Goal: Task Accomplishment & Management: Manage account settings

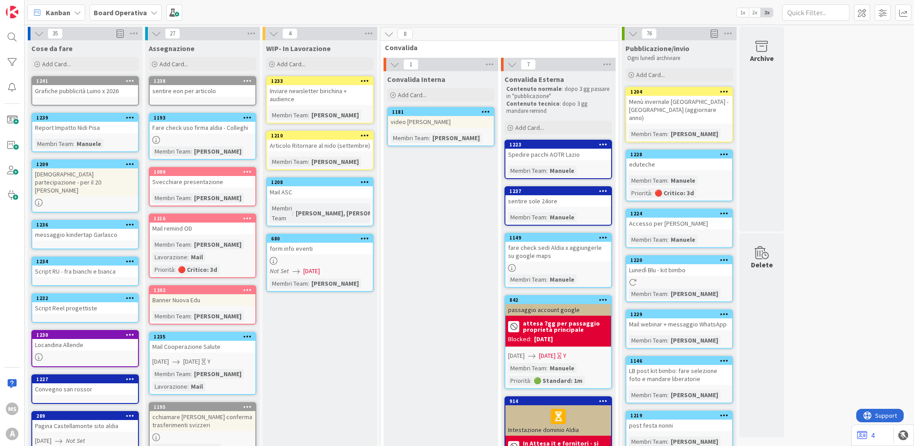
click at [115, 17] on span "Board Operativa" at bounding box center [120, 12] width 53 height 11
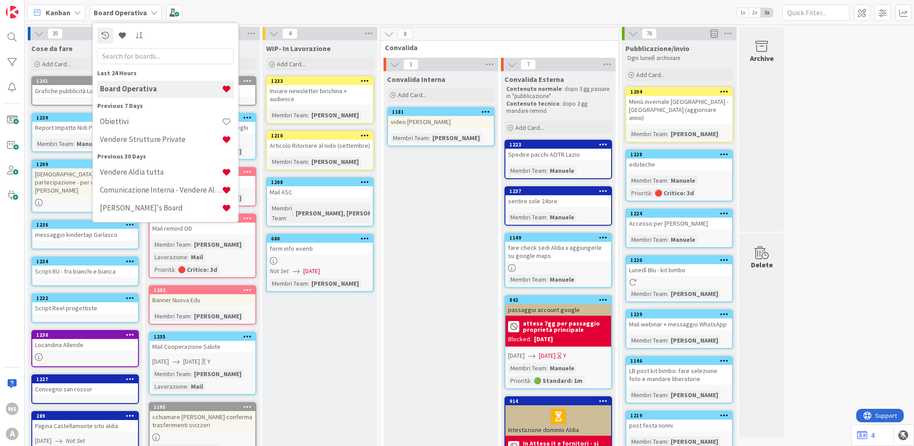
click at [113, 12] on b "Board Operativa" at bounding box center [120, 12] width 53 height 9
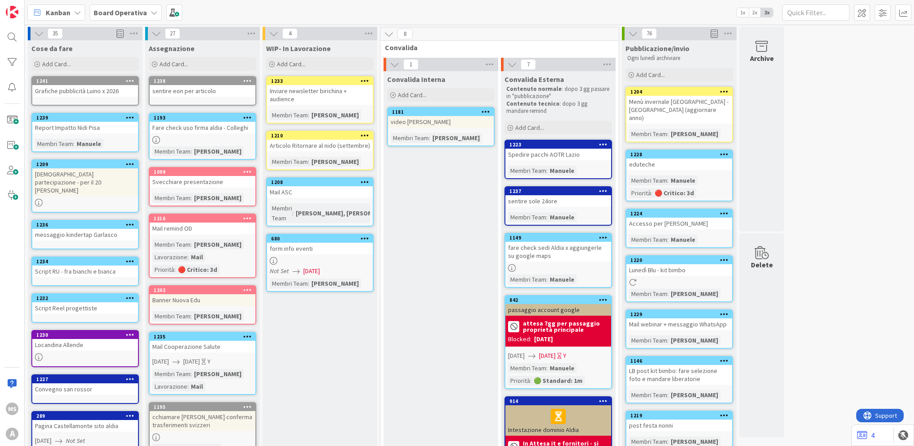
click at [743, 11] on span "1x" at bounding box center [742, 12] width 12 height 9
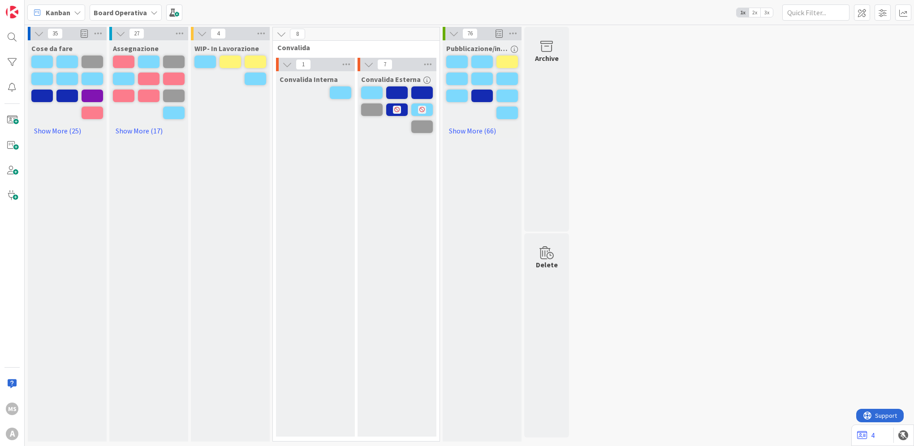
click at [750, 10] on span "2x" at bounding box center [755, 12] width 12 height 9
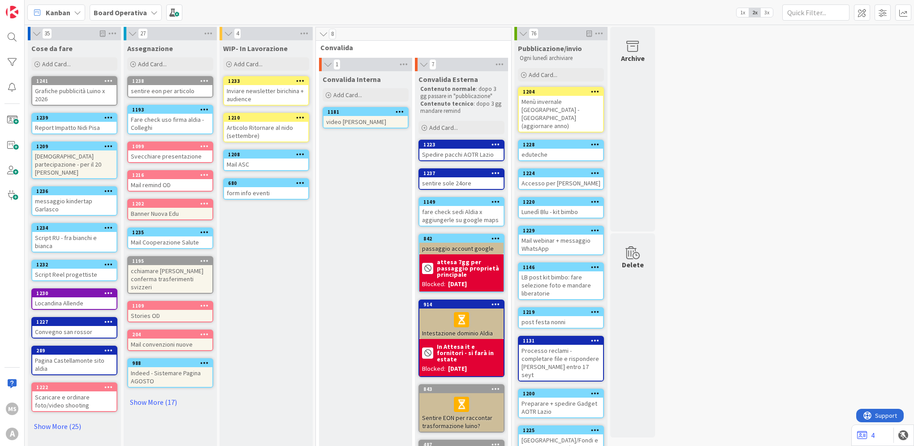
click at [764, 11] on span "3x" at bounding box center [767, 12] width 12 height 9
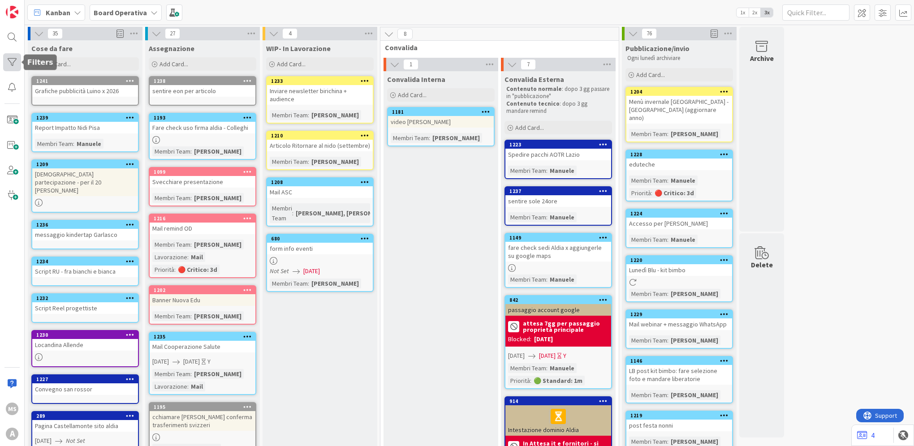
click at [4, 64] on div at bounding box center [12, 62] width 18 height 18
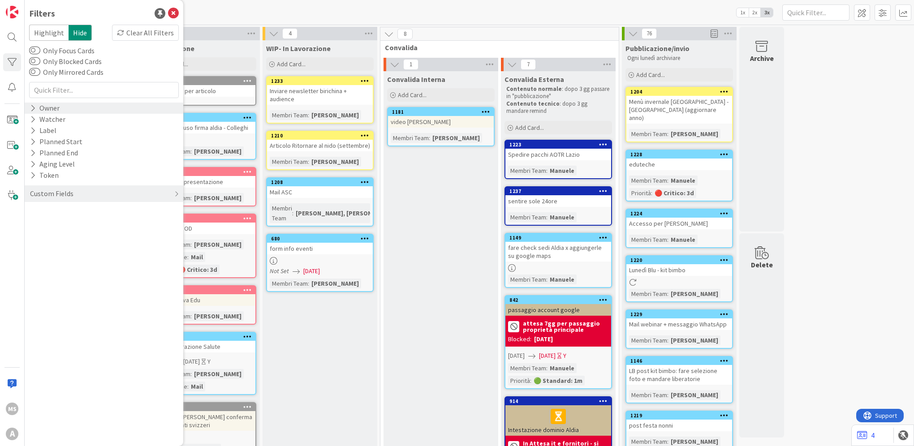
click at [57, 110] on div "Owner" at bounding box center [44, 108] width 31 height 11
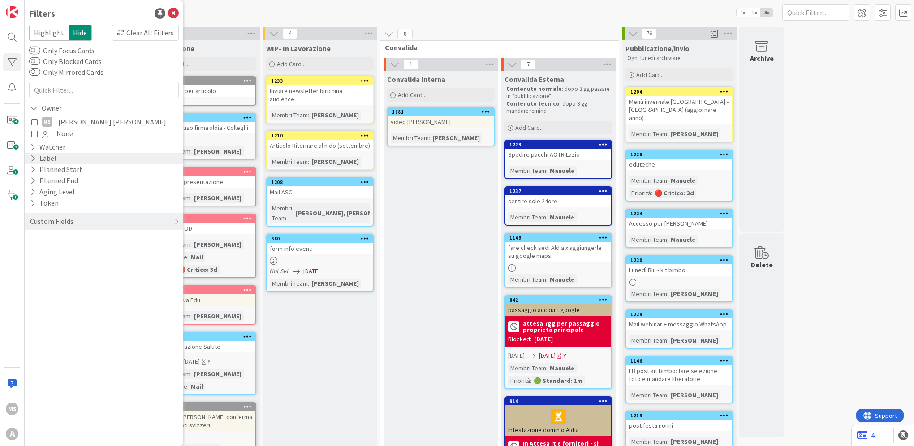
click at [60, 156] on div "Label" at bounding box center [104, 158] width 159 height 11
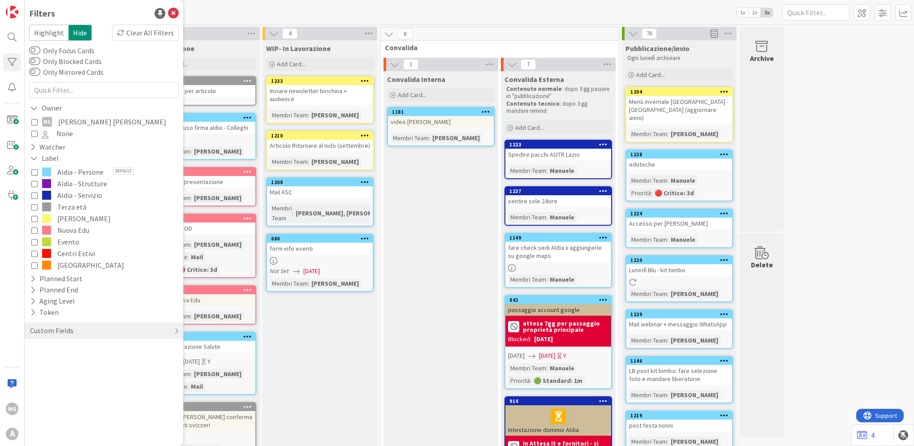
click at [84, 331] on div "Custom Fields" at bounding box center [104, 331] width 159 height 17
click at [121, 344] on div "Membri Team" at bounding box center [104, 349] width 159 height 11
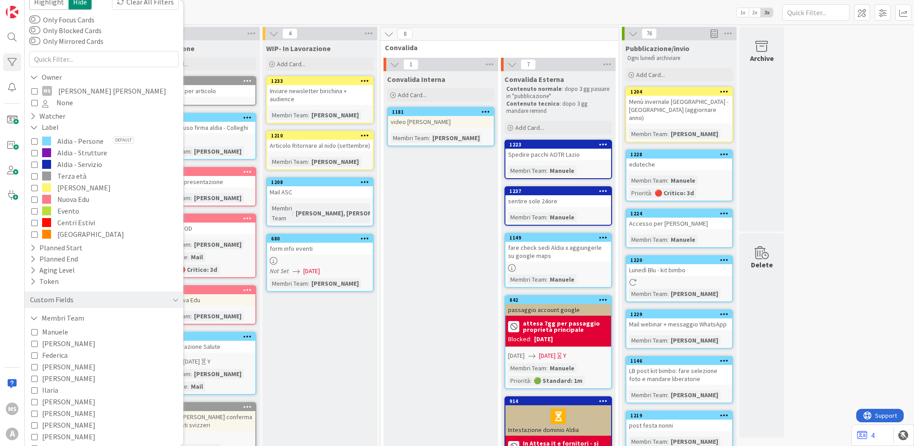
scroll to position [70, 0]
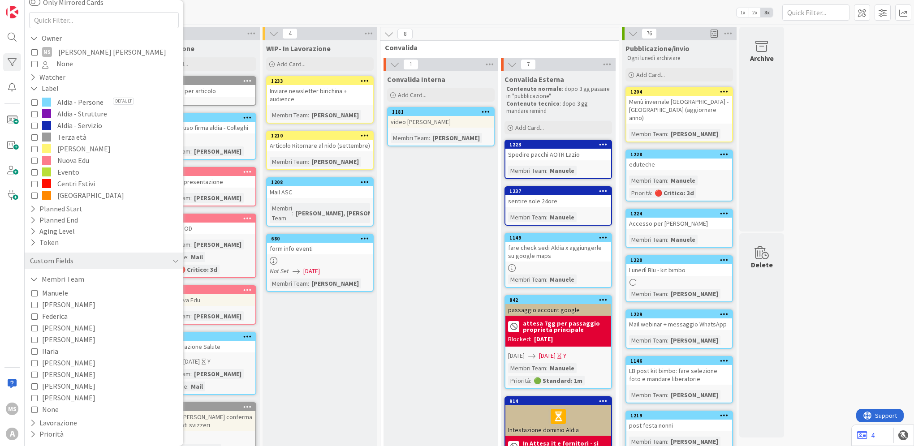
click at [54, 330] on span "[PERSON_NAME]" at bounding box center [68, 328] width 53 height 12
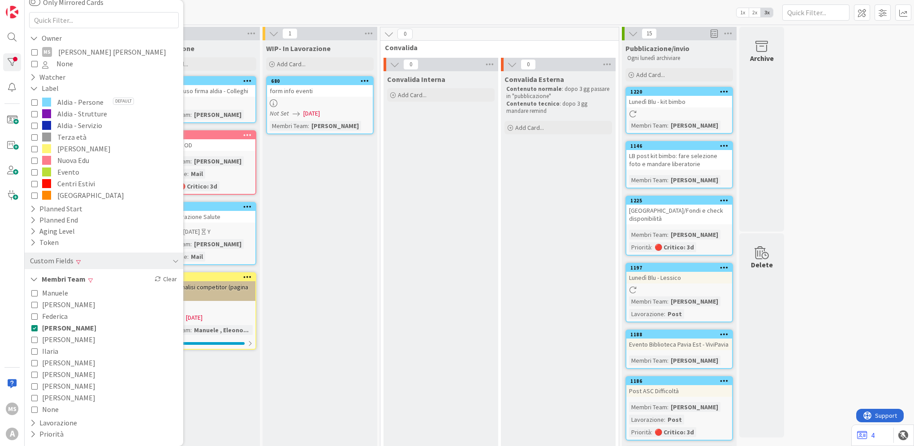
click at [304, 193] on div "WIP- In Lavorazione Add Card... 680 form info eventi Not Set 09/06/2025 Membri …" at bounding box center [320, 411] width 115 height 742
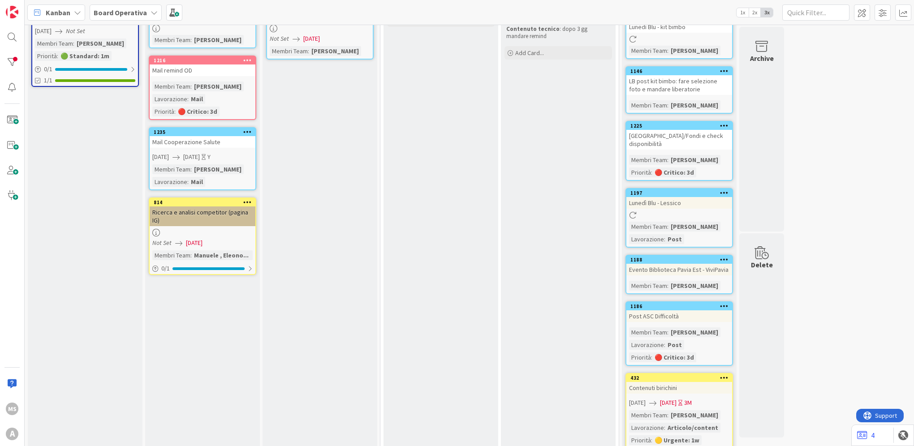
scroll to position [0, 0]
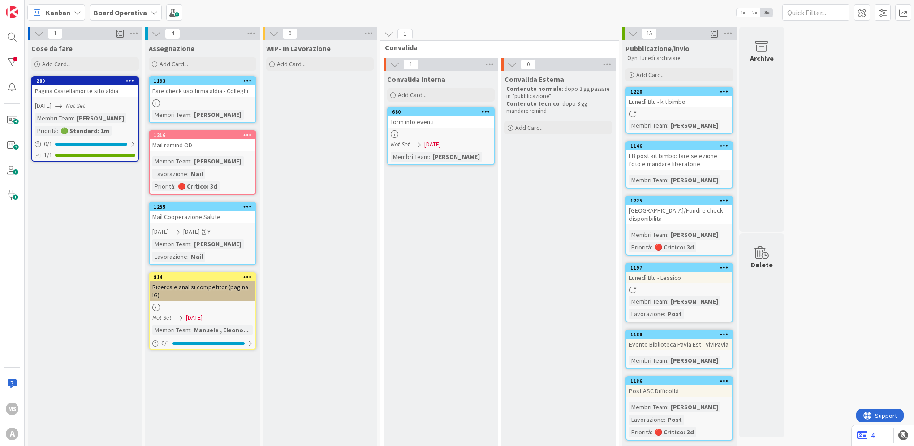
click at [202, 314] on span "11/06/2025" at bounding box center [194, 317] width 17 height 9
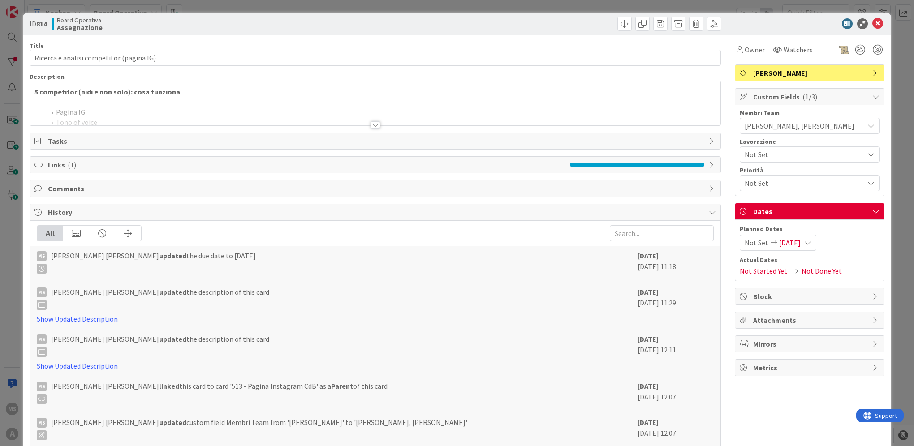
click at [787, 242] on span "11/06/2025" at bounding box center [790, 242] width 22 height 11
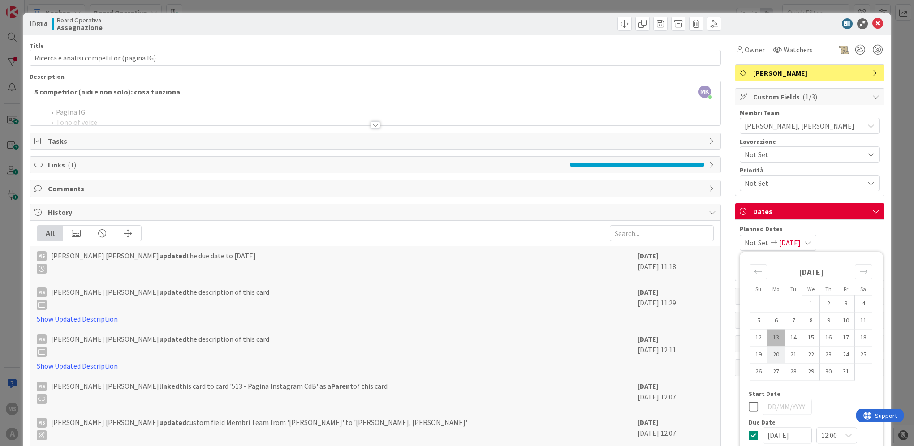
click at [767, 357] on td "20" at bounding box center [775, 354] width 17 height 17
type input "[DATE]"
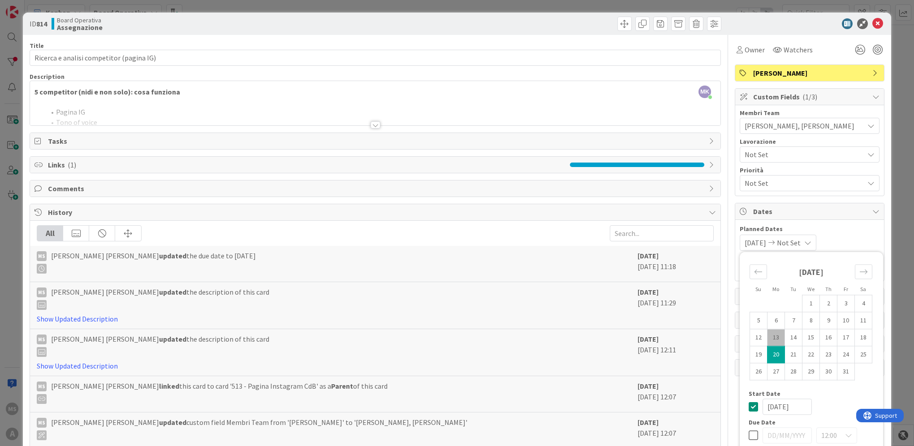
click at [769, 339] on td "13" at bounding box center [775, 337] width 17 height 17
type input "[DATE]"
click at [770, 352] on td "20" at bounding box center [775, 354] width 17 height 17
type input "[DATE]"
click at [872, 26] on icon at bounding box center [877, 23] width 11 height 11
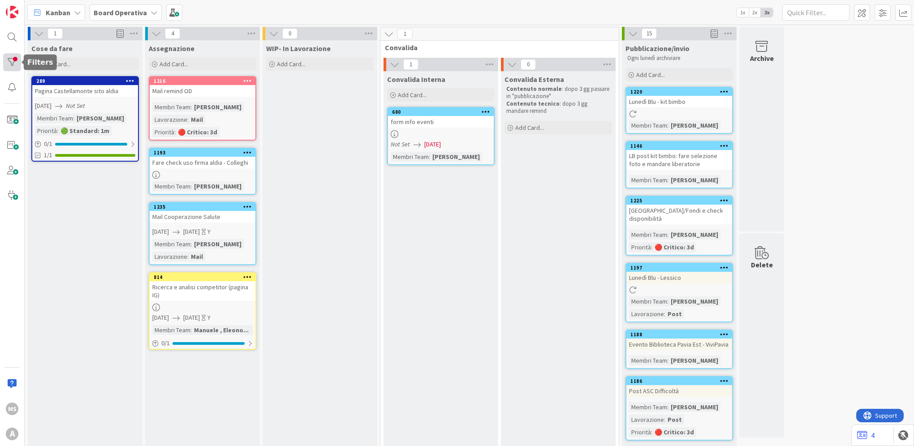
click at [14, 67] on div at bounding box center [12, 62] width 18 height 18
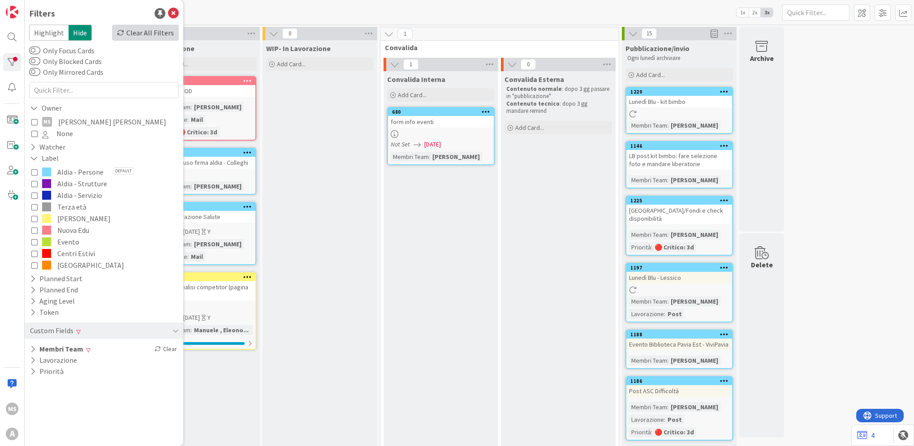
click at [149, 35] on div "Clear All Filters" at bounding box center [145, 33] width 67 height 16
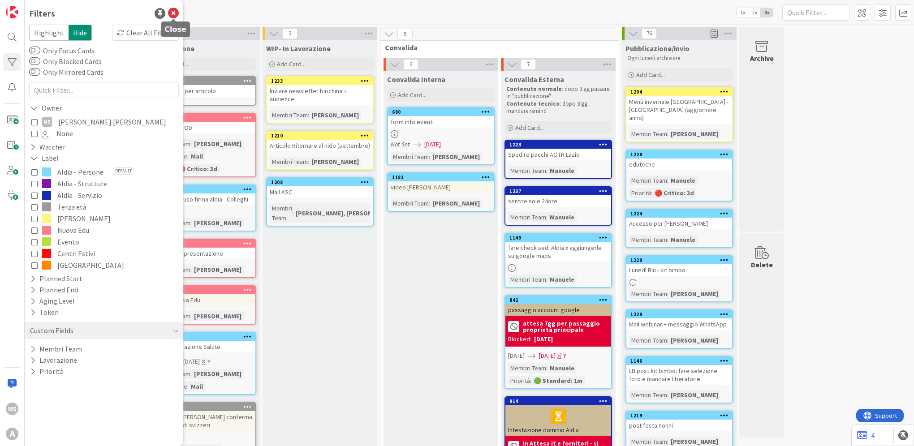
click at [176, 19] on div at bounding box center [174, 19] width 6 height 3
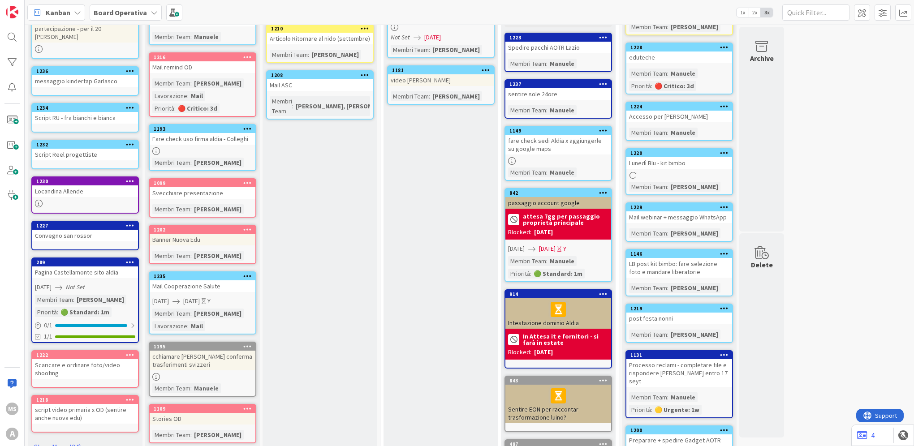
scroll to position [204, 0]
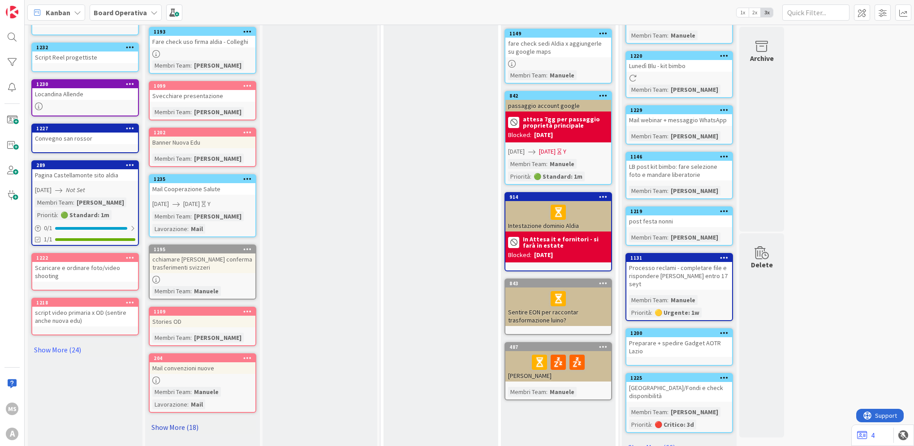
click at [181, 423] on link "Show More (18)" at bounding box center [203, 427] width 108 height 14
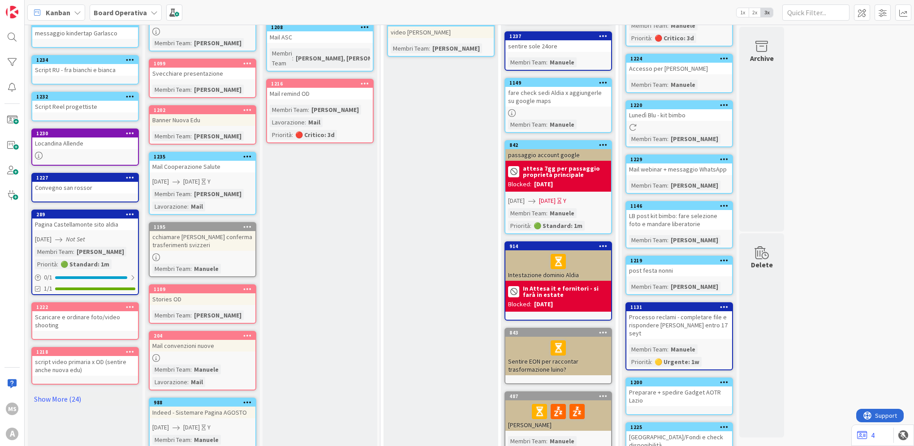
scroll to position [224, 0]
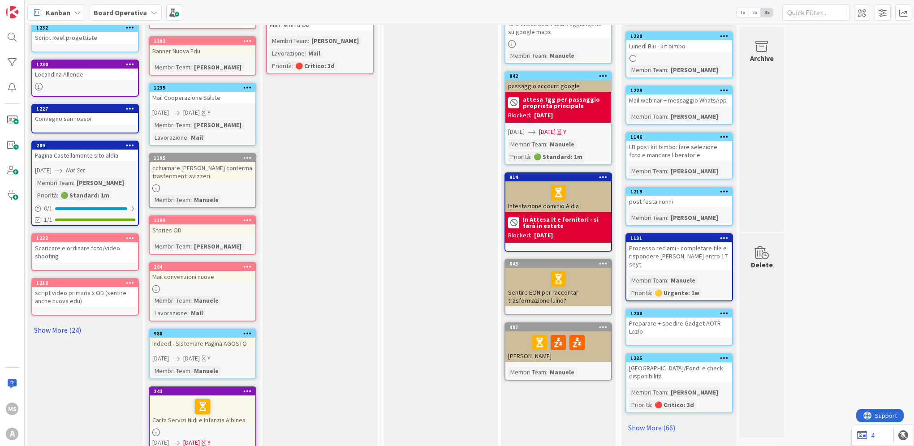
click at [66, 323] on link "Show More (24)" at bounding box center [85, 330] width 108 height 14
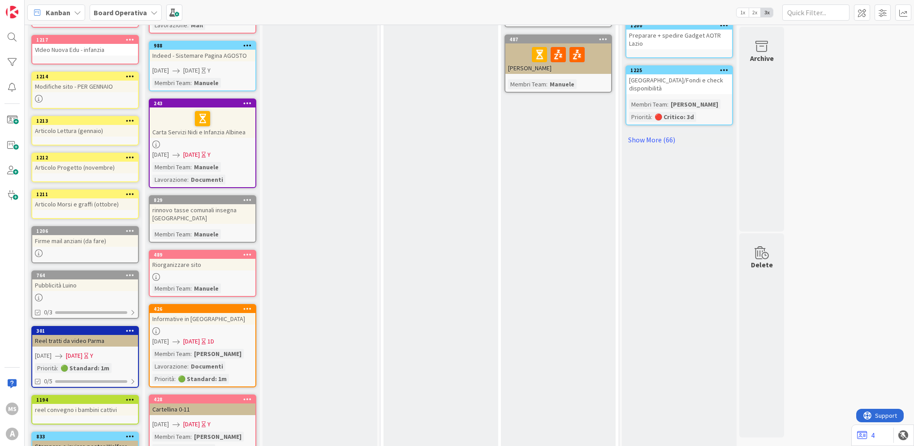
scroll to position [627, 0]
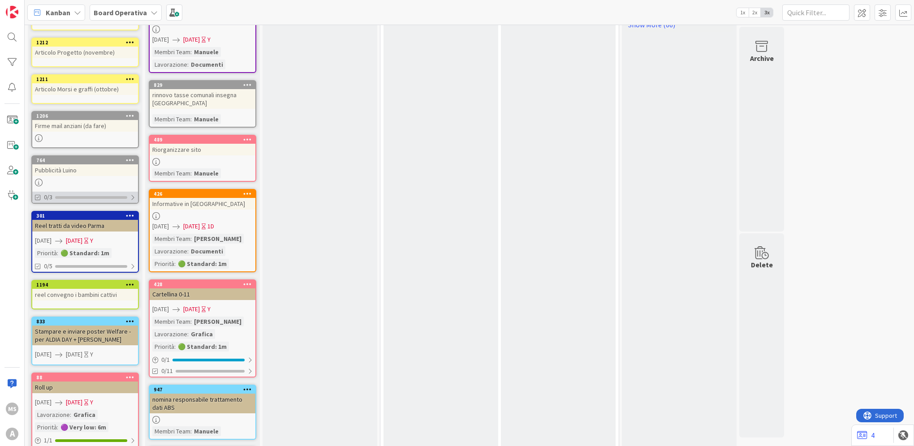
click at [100, 192] on div "0/3" at bounding box center [85, 197] width 106 height 11
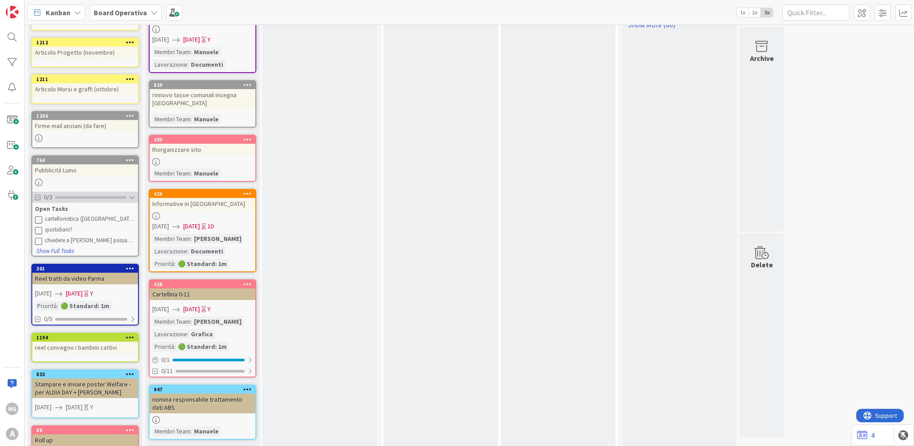
click at [100, 192] on div "0/3" at bounding box center [85, 197] width 106 height 11
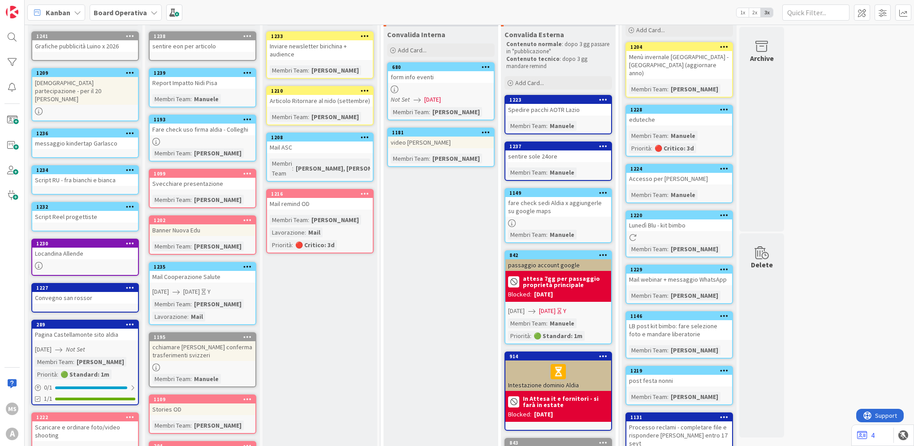
scroll to position [0, 0]
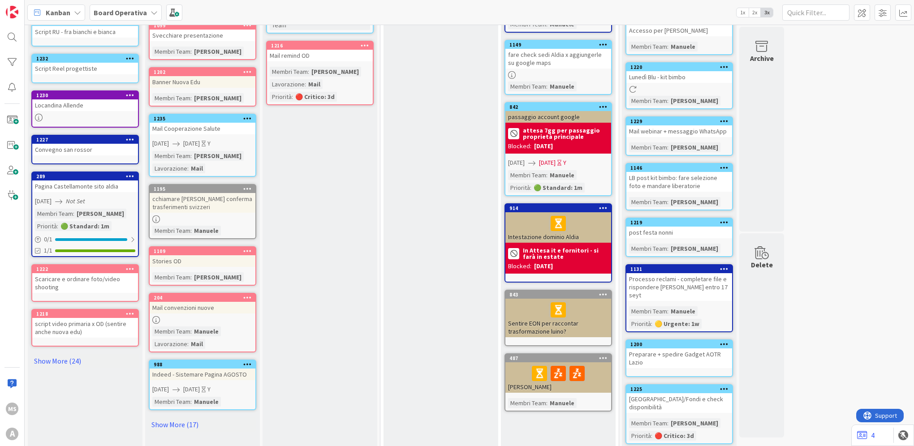
scroll to position [204, 0]
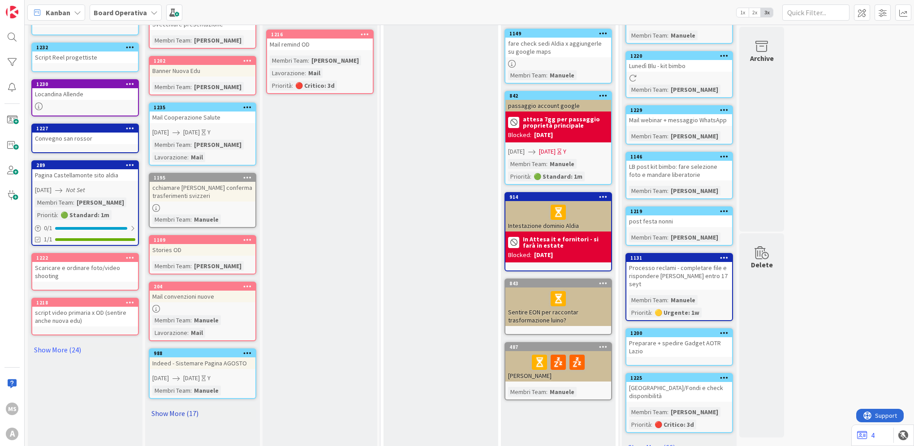
click at [176, 414] on link "Show More (17)" at bounding box center [203, 413] width 108 height 14
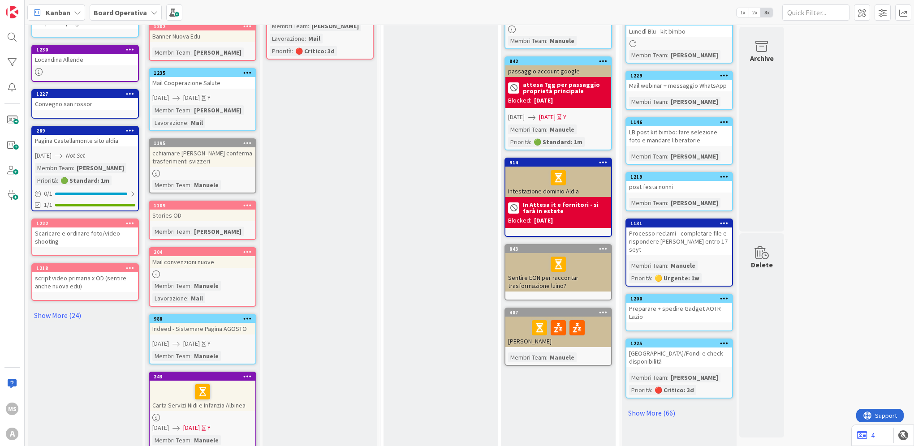
scroll to position [25, 0]
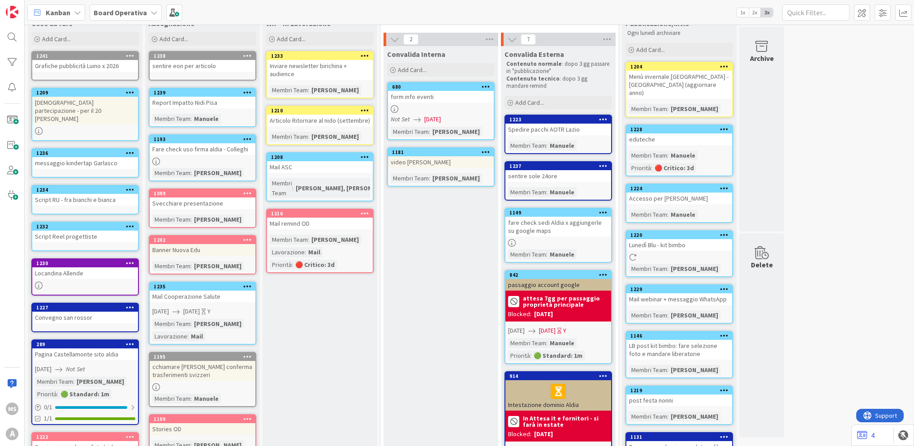
click at [36, 127] on icon at bounding box center [39, 131] width 8 height 8
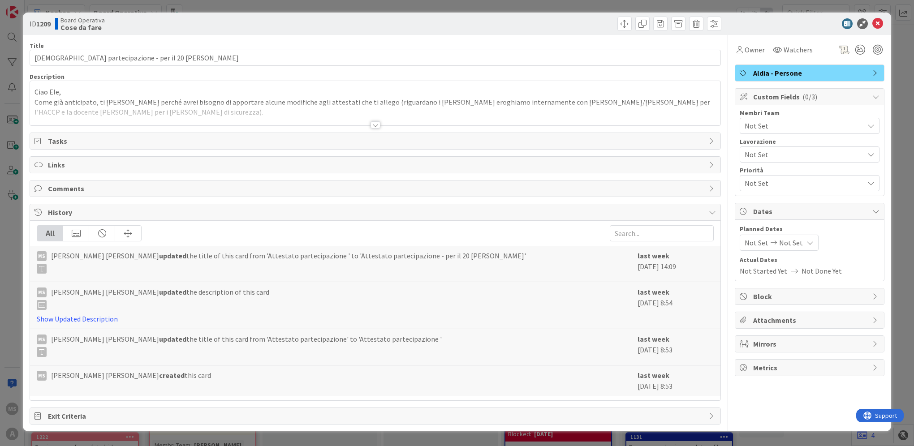
click at [392, 129] on div "Title 40 / 128 Attestato partecipazione - per il 20 [PERSON_NAME] Description C…" at bounding box center [375, 230] width 691 height 390
click at [371, 117] on div at bounding box center [375, 114] width 690 height 23
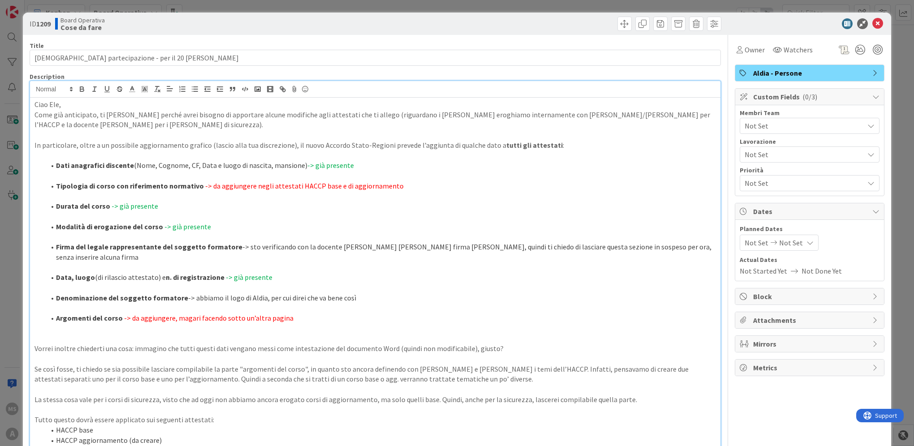
click at [16, 293] on div "ID 1209 Board Operativa Cose da fare Title 40 / 128 Attestato partecipazione - …" at bounding box center [457, 223] width 914 height 446
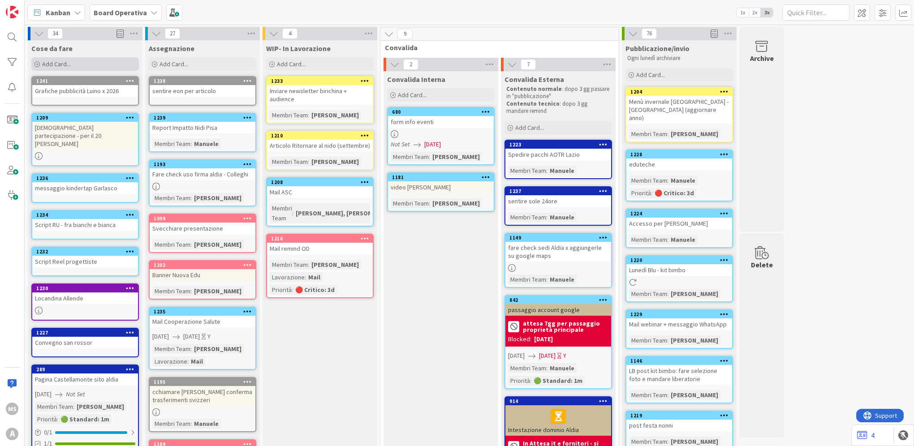
click at [91, 65] on div "Add Card..." at bounding box center [85, 63] width 108 height 13
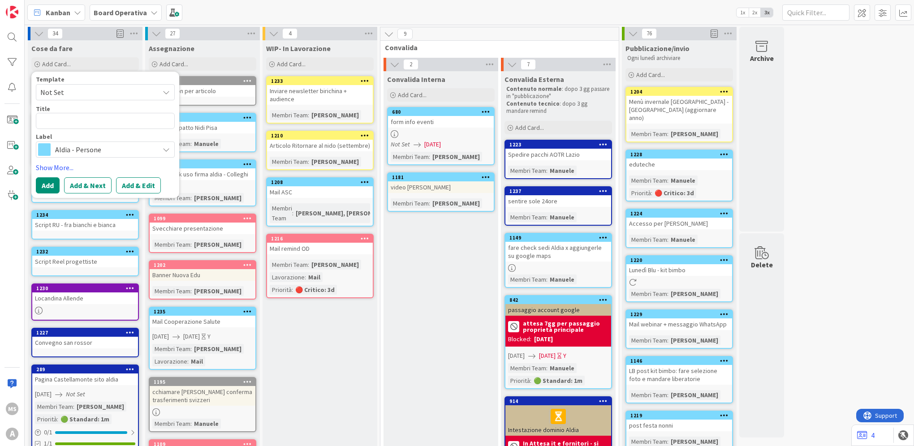
type textarea "x"
type textarea "R"
type textarea "x"
type textarea "Re"
type textarea "x"
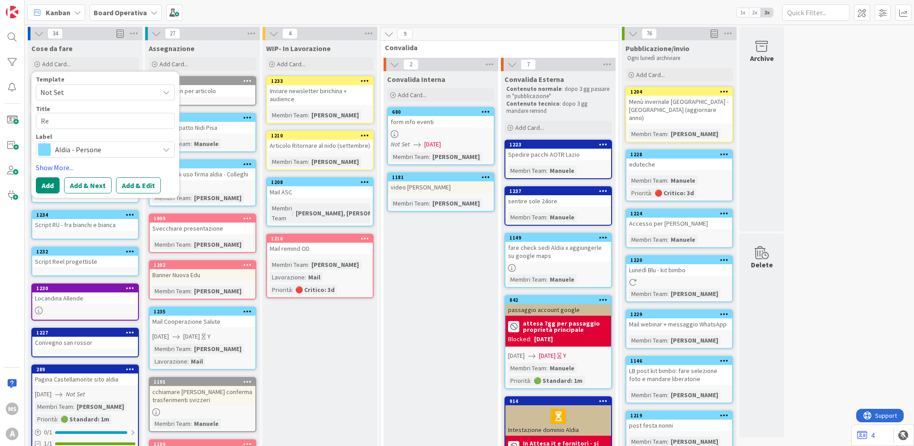
type textarea "Rep"
type textarea "x"
type textarea "Repo"
type textarea "x"
type textarea "Repoi"
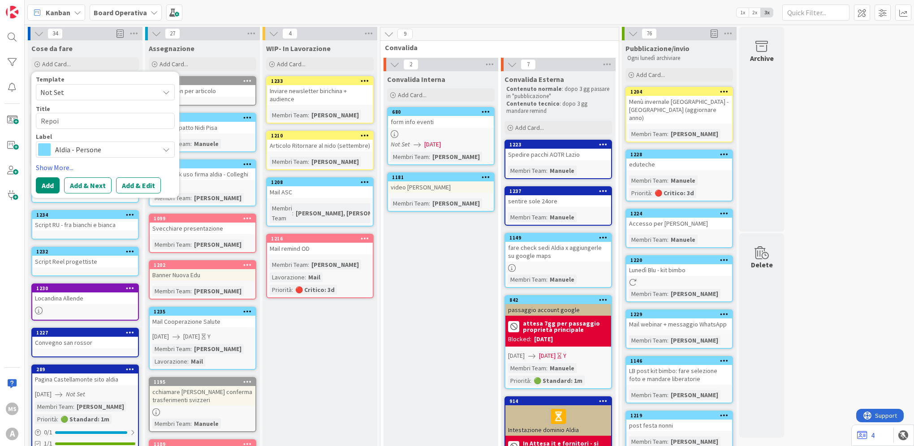
type textarea "x"
type textarea "Repoit"
type textarea "x"
type textarea "Repoi"
type textarea "x"
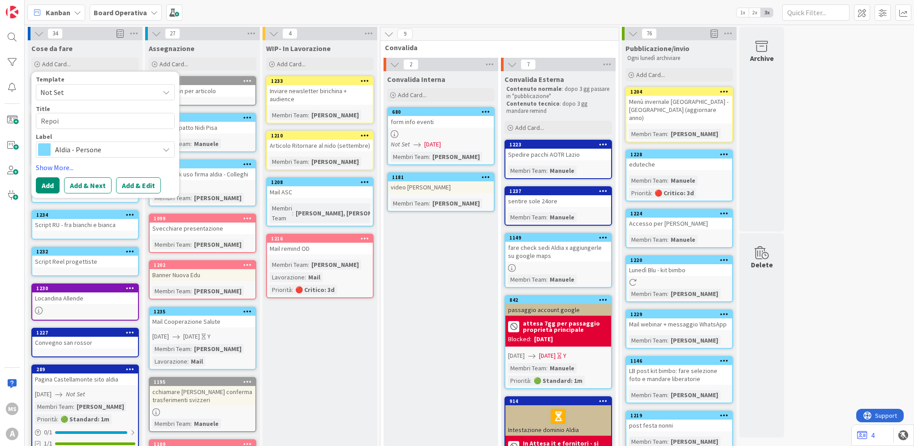
type textarea "Repo"
type textarea "x"
type textarea "Repor"
type textarea "x"
type textarea "Report"
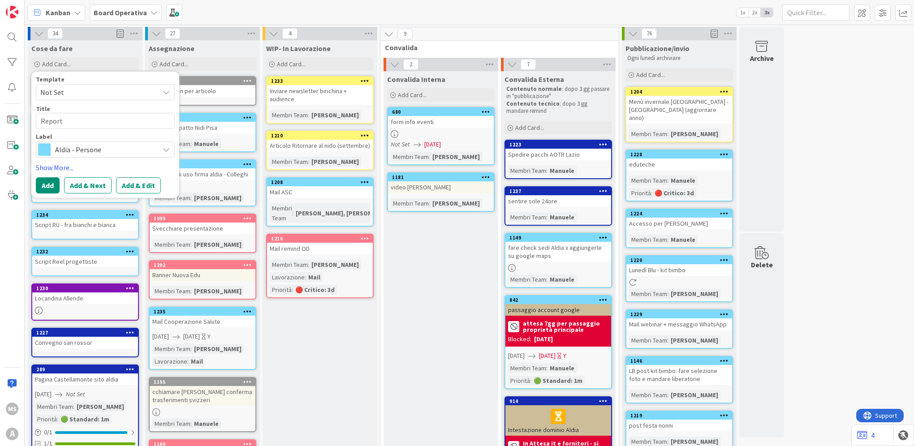
type textarea "x"
type textarea "Report"
type textarea "x"
type textarea "Report O"
type textarea "x"
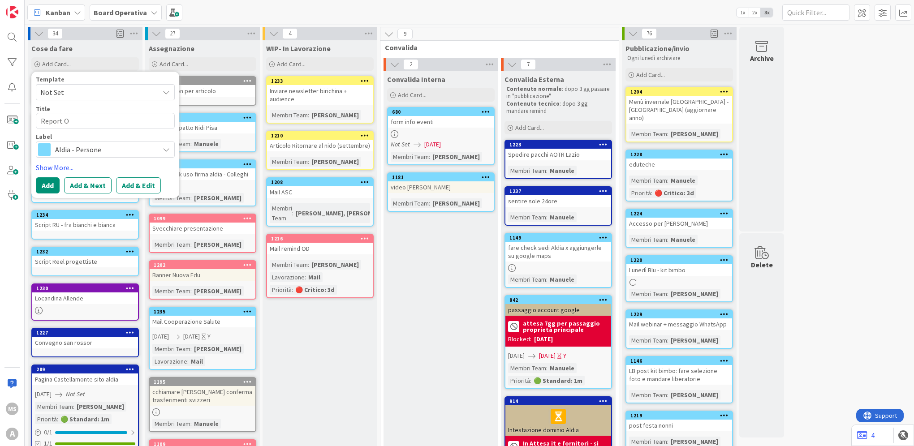
type textarea "Report"
type textarea "x"
type textarea "Report S"
type textarea "x"
type textarea "Report Se"
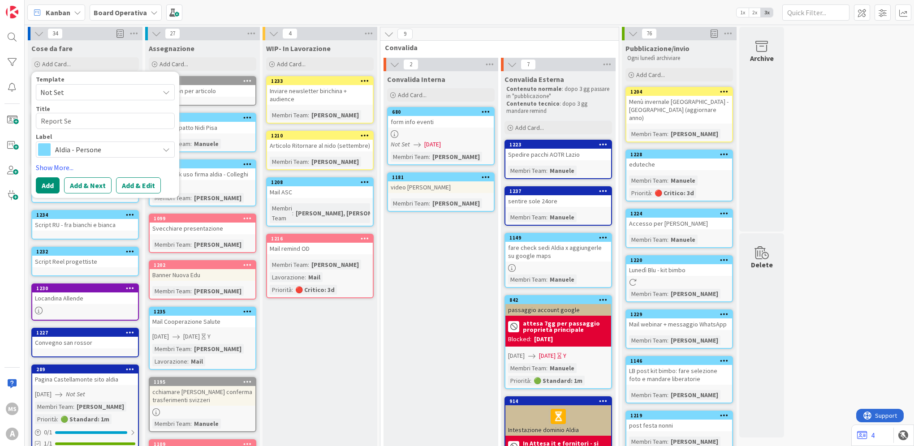
type textarea "x"
type textarea "Report Set"
type textarea "x"
type textarea "Report Sette"
type textarea "x"
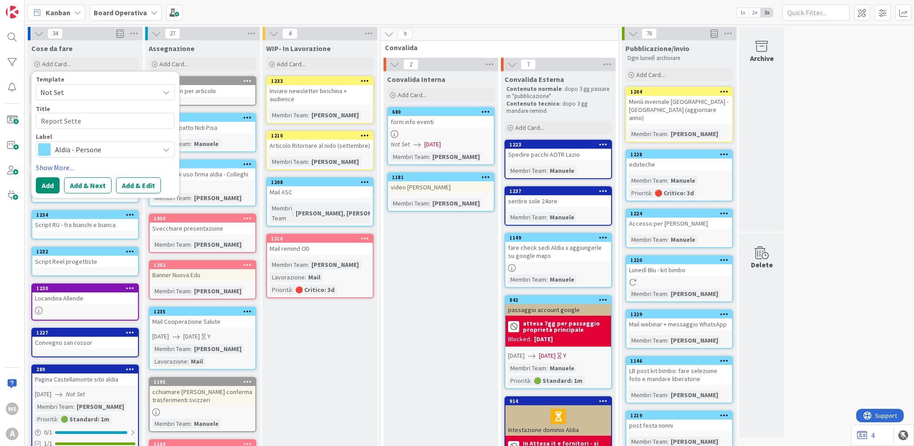
type textarea "Report [PERSON_NAME]"
type textarea "x"
type textarea "Report Settemb"
type textarea "x"
type textarea "Report Settembr"
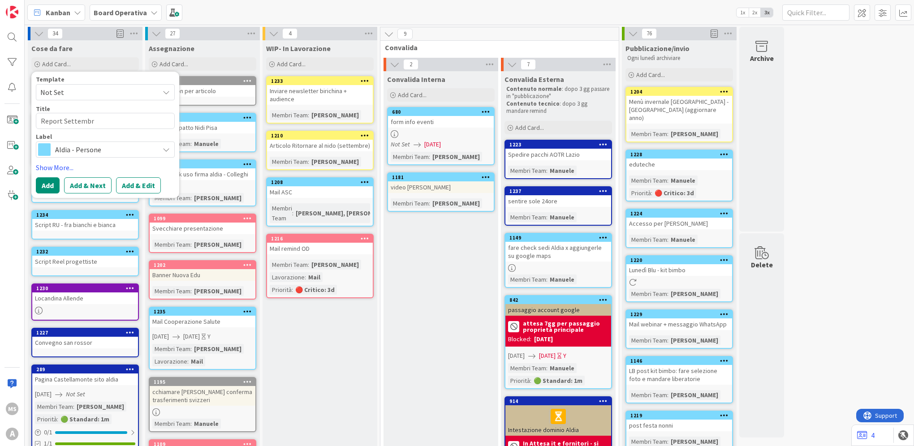
type textarea "x"
type textarea "Report Settembre"
type textarea "x"
type textarea "Report Settembre"
type textarea "x"
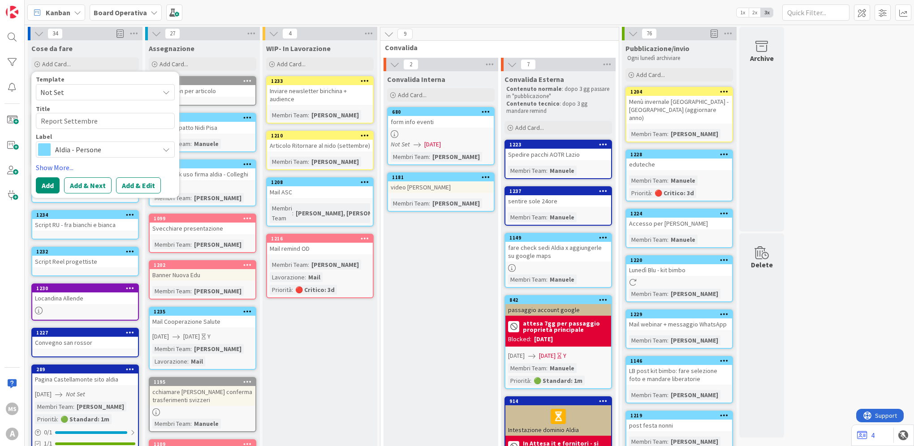
type textarea "Report Settembre -"
type textarea "x"
type textarea "Report Settembre -"
type textarea "x"
type textarea "Report Settembre - L"
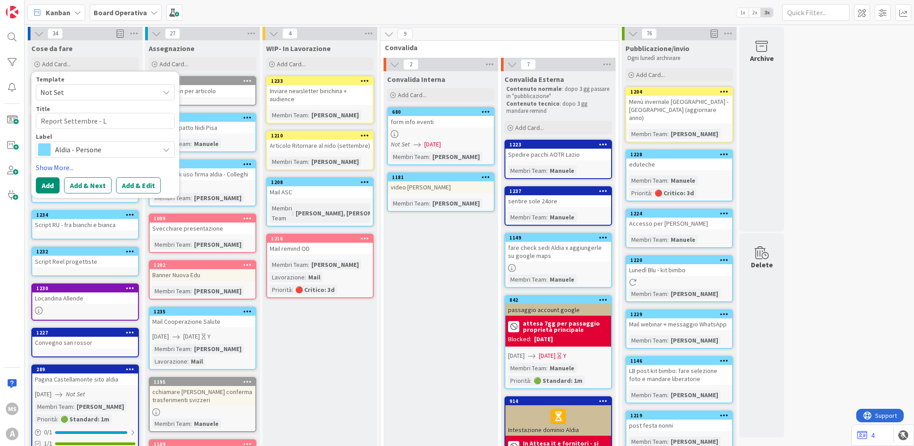
type textarea "x"
type textarea "Report Settembre - [PERSON_NAME]"
type textarea "x"
type textarea "Report Settembre - [PERSON_NAME]"
type textarea "x"
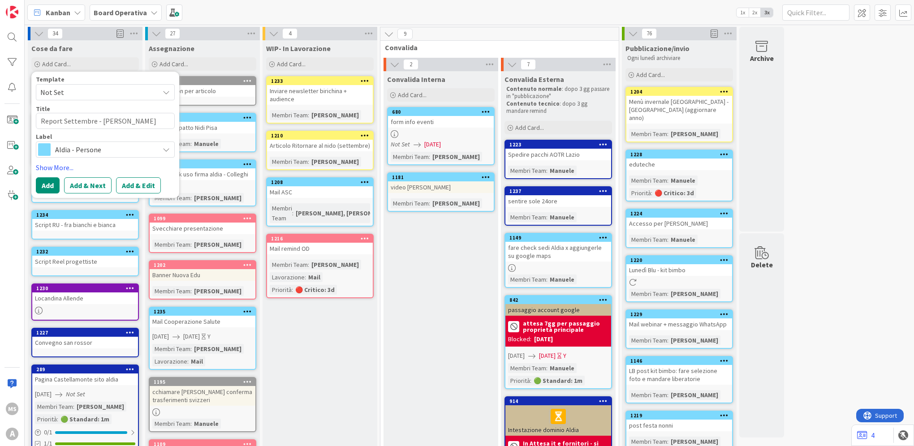
type textarea "Report Settembre - Link"
type textarea "x"
type textarea "Report Settembre - Linke"
type textarea "x"
type textarea "Report Settembre - Linked"
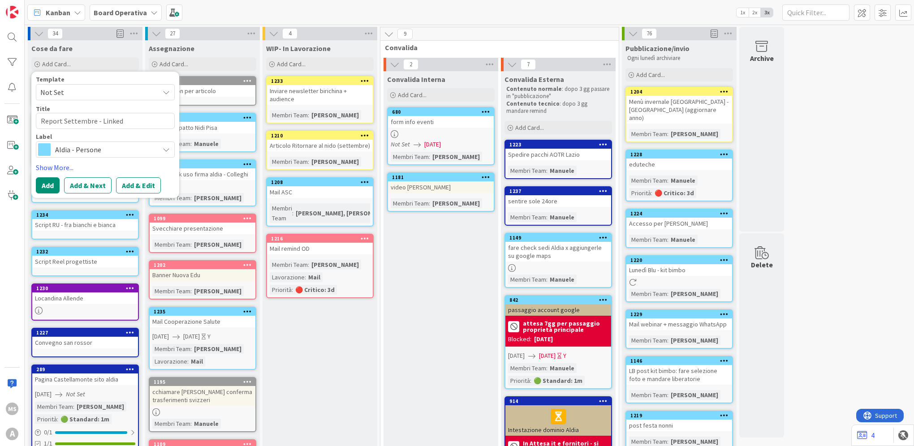
type textarea "x"
type textarea "Report Settembre - Linkedi"
type textarea "x"
type textarea "Report Settembre - Linkedin"
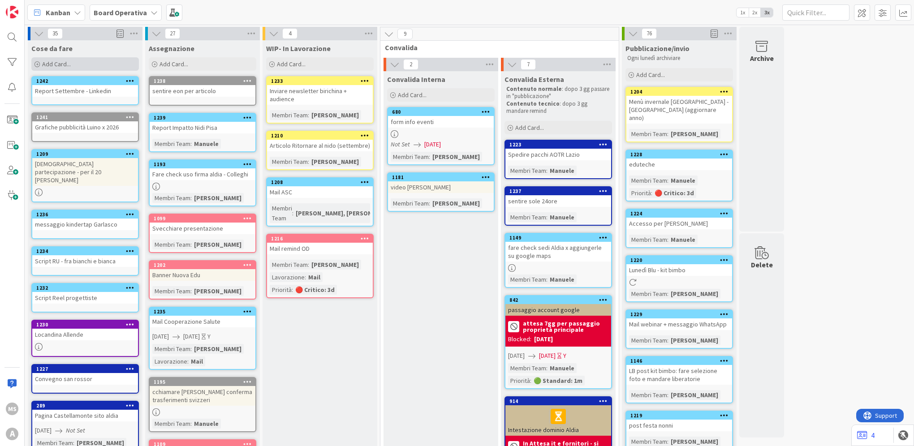
click at [84, 58] on div "Add Card..." at bounding box center [85, 63] width 108 height 13
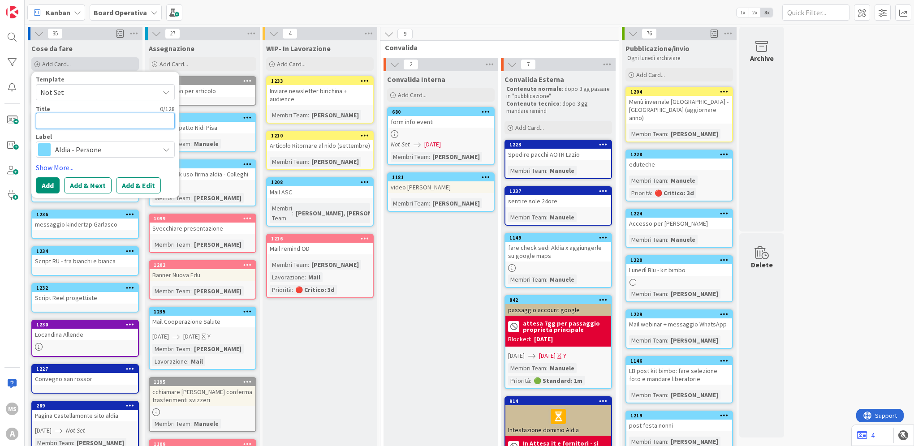
type textarea "x"
type textarea "R"
type textarea "x"
type textarea "Re"
type textarea "x"
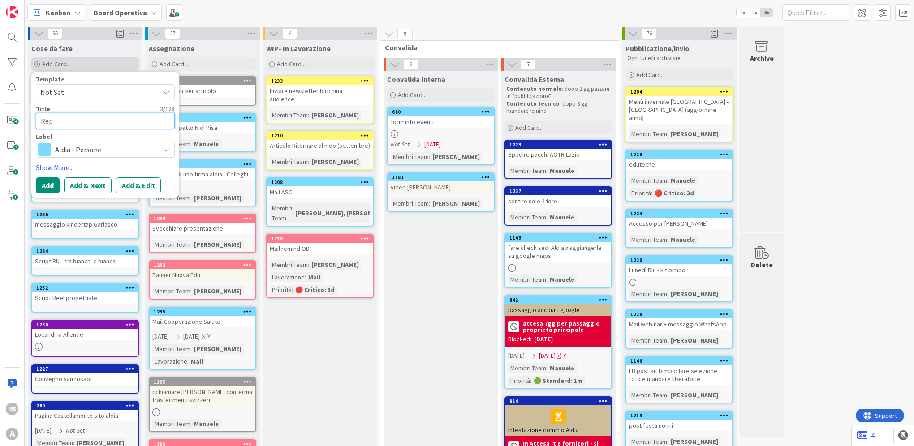
type textarea "Repi"
type textarea "x"
type textarea "Repio"
type textarea "x"
type textarea "Repi"
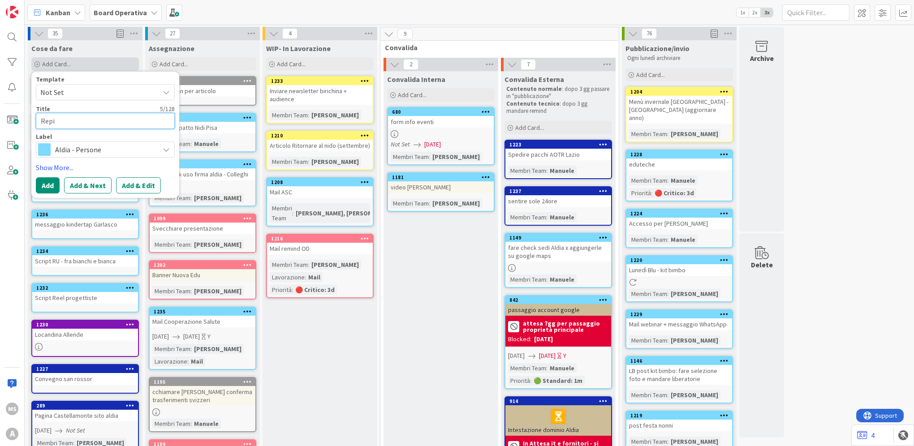
type textarea "x"
type textarea "Rep"
type textarea "x"
type textarea "Repo"
type textarea "x"
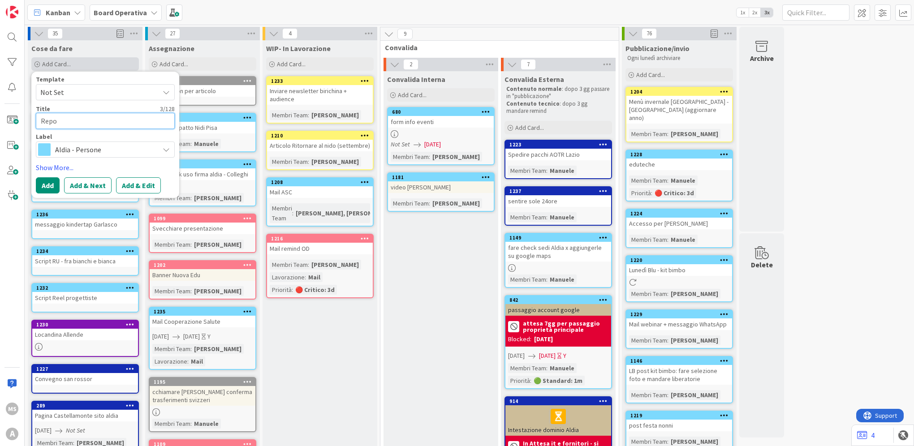
type textarea "Repor"
type textarea "x"
type textarea "Report"
type textarea "x"
type textarea "Report"
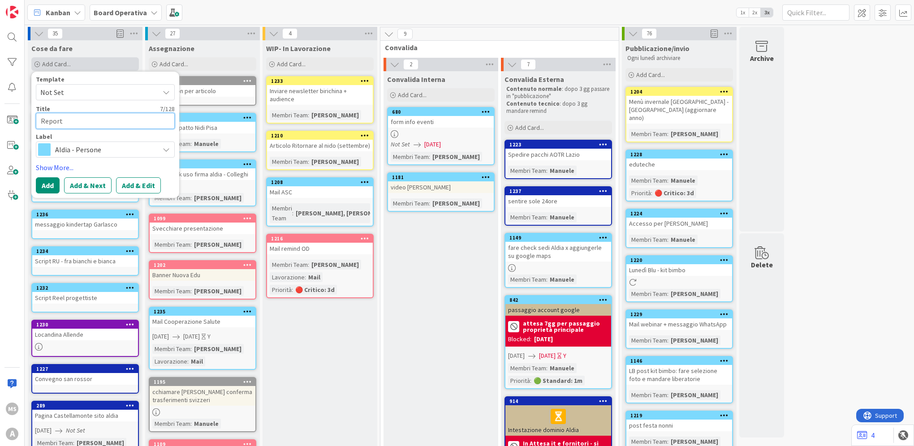
type textarea "x"
type textarea "Report S"
type textarea "x"
type textarea "Report Se"
type textarea "x"
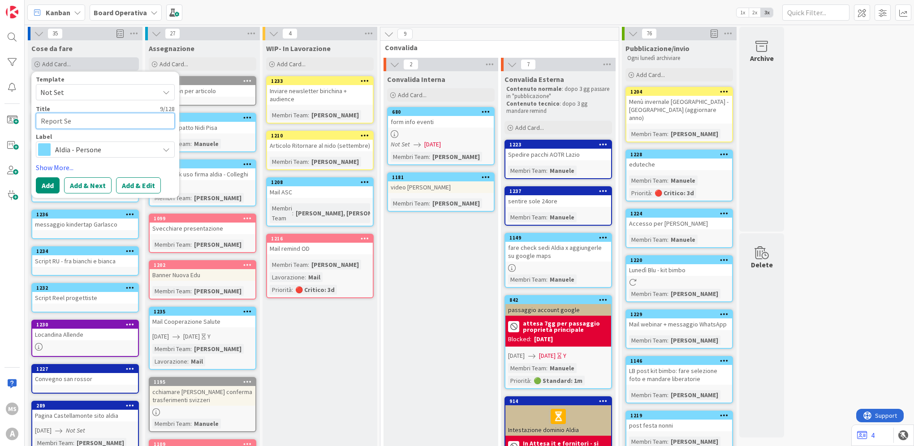
type textarea "Report Set"
type textarea "x"
type textarea "Report Sette"
type textarea "x"
type textarea "Report [PERSON_NAME]"
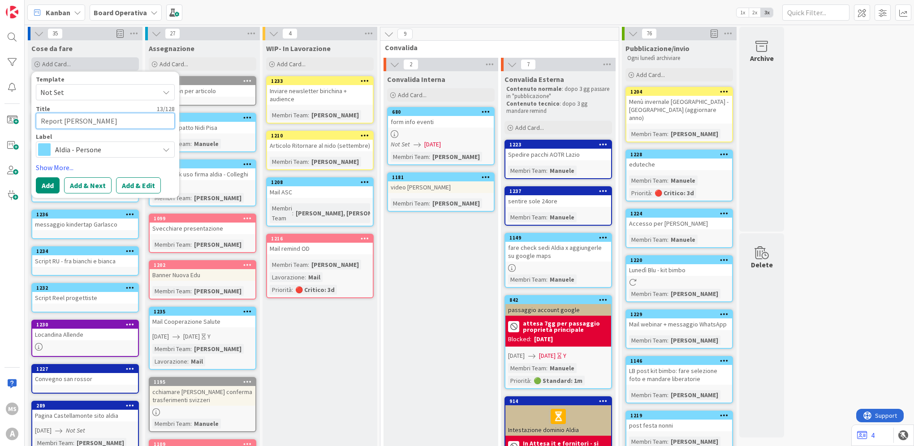
type textarea "x"
type textarea "Report Settembr"
type textarea "x"
type textarea "Report Settembre"
type textarea "x"
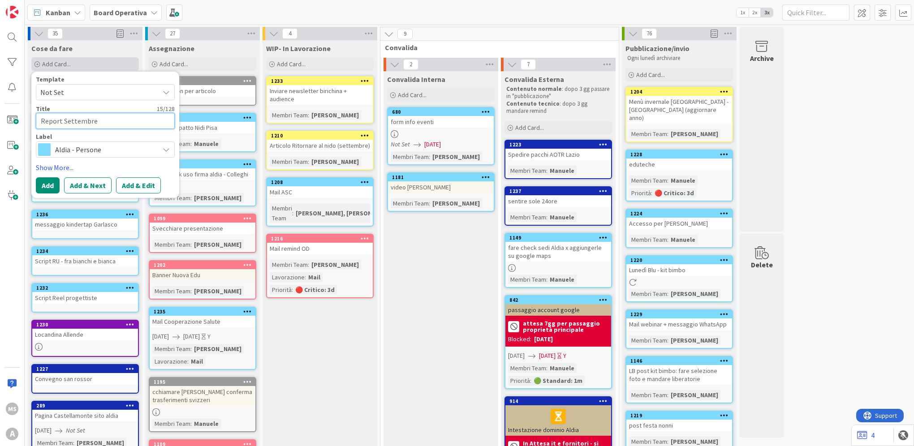
type textarea "Report Settembre"
type textarea "x"
type textarea "Report Settembre ."
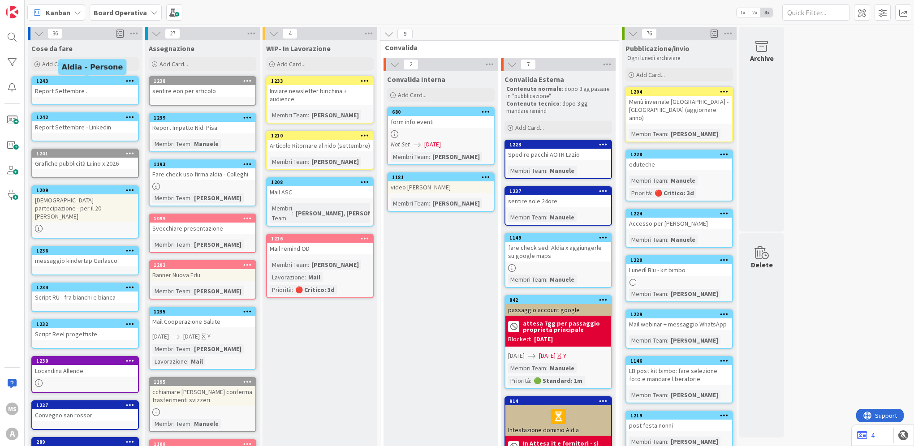
click at [87, 82] on div "1243" at bounding box center [87, 81] width 102 height 6
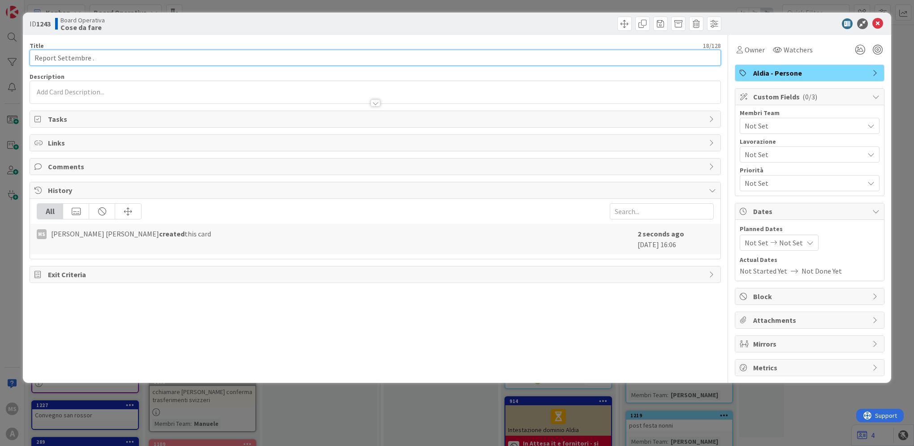
click at [109, 56] on input "Report Settembre ." at bounding box center [375, 58] width 691 height 16
type input "Report Settembre IG, Facebook"
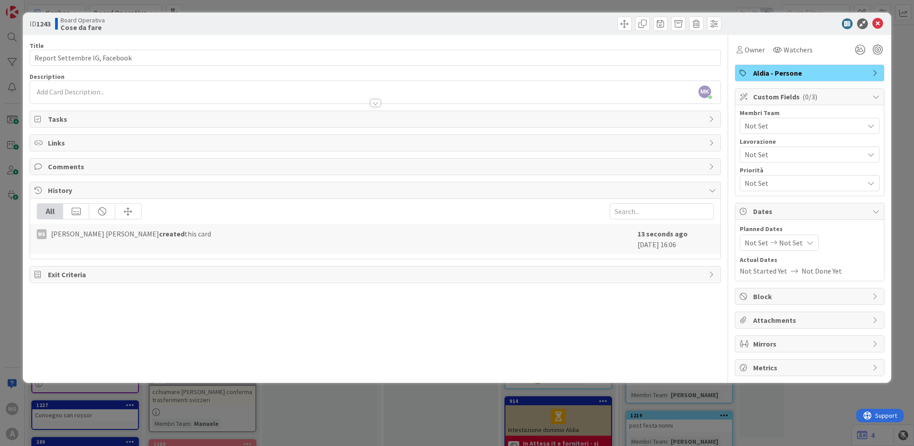
click at [880, 16] on div "ID 1243 Board Operativa Cose da fare" at bounding box center [457, 24] width 868 height 22
click at [880, 24] on icon at bounding box center [877, 23] width 11 height 11
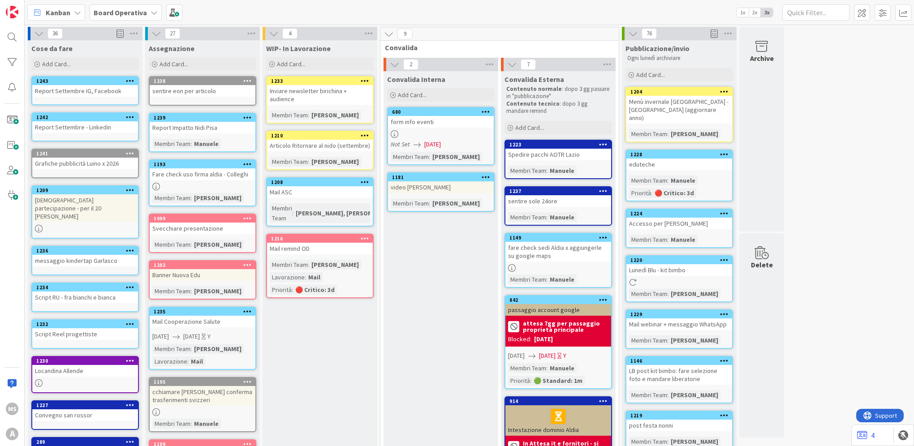
click at [100, 78] on div "1243" at bounding box center [87, 81] width 102 height 6
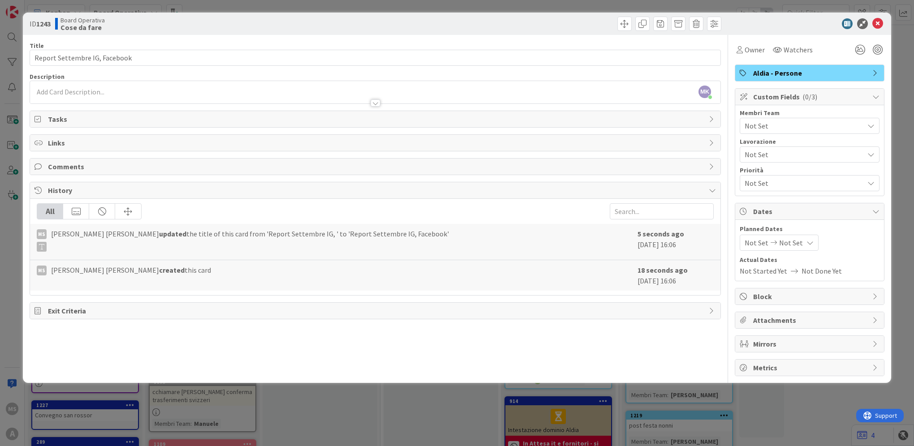
click at [903, 104] on div "ID 1243 Board Operativa Cose da fare Title 29 / 128 Report Settembre IG, Facebo…" at bounding box center [457, 223] width 914 height 446
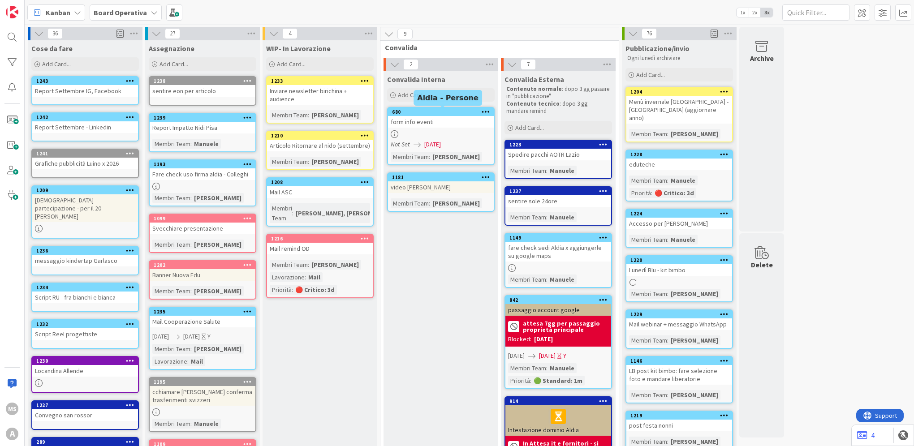
click at [448, 112] on div "680" at bounding box center [443, 112] width 102 height 6
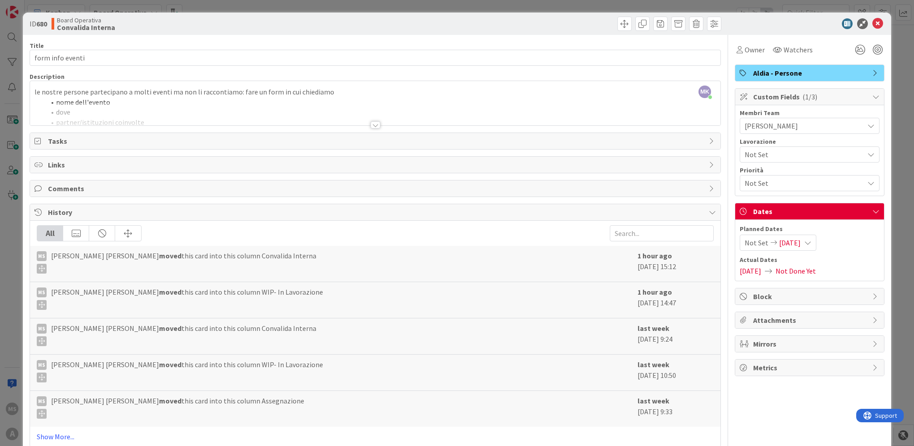
click at [863, 20] on div at bounding box center [805, 23] width 159 height 11
click at [862, 17] on div "ID 680 Board Operativa Convalida Interna" at bounding box center [457, 24] width 868 height 22
click at [872, 28] on icon at bounding box center [877, 23] width 11 height 11
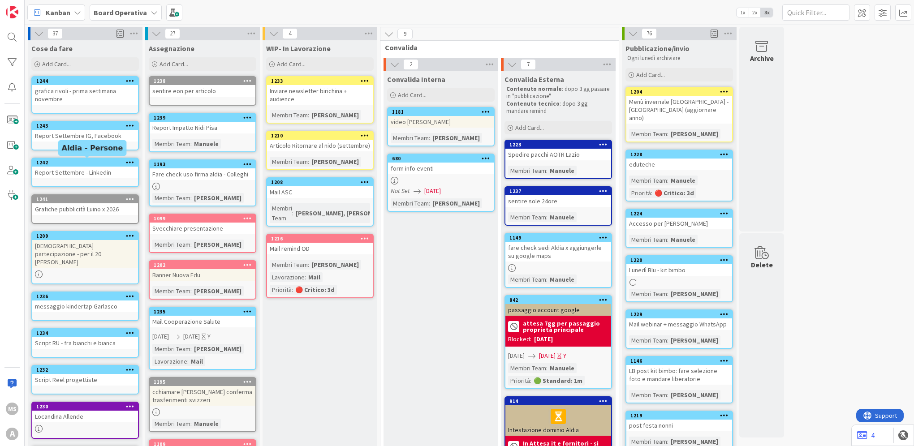
click at [60, 159] on div "1242" at bounding box center [87, 162] width 102 height 6
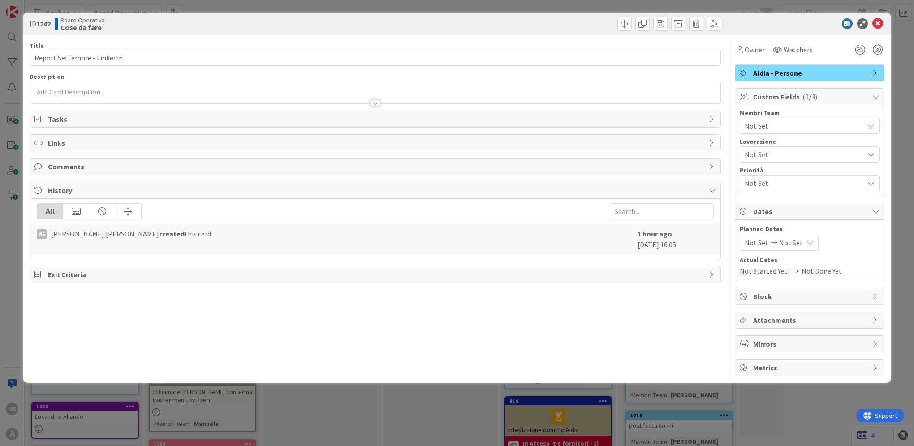
drag, startPoint x: 797, startPoint y: 132, endPoint x: 798, endPoint y: 120, distance: 12.1
click at [797, 130] on div "Not Set" at bounding box center [810, 126] width 140 height 16
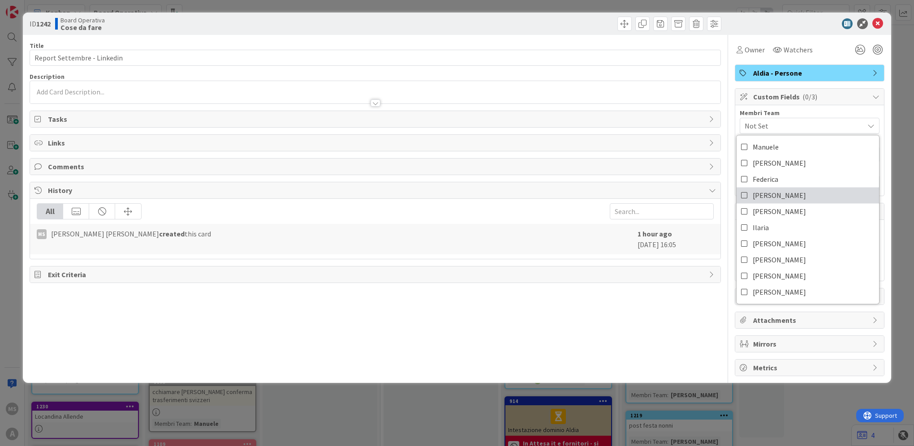
click at [790, 194] on link "[PERSON_NAME]" at bounding box center [807, 195] width 142 height 16
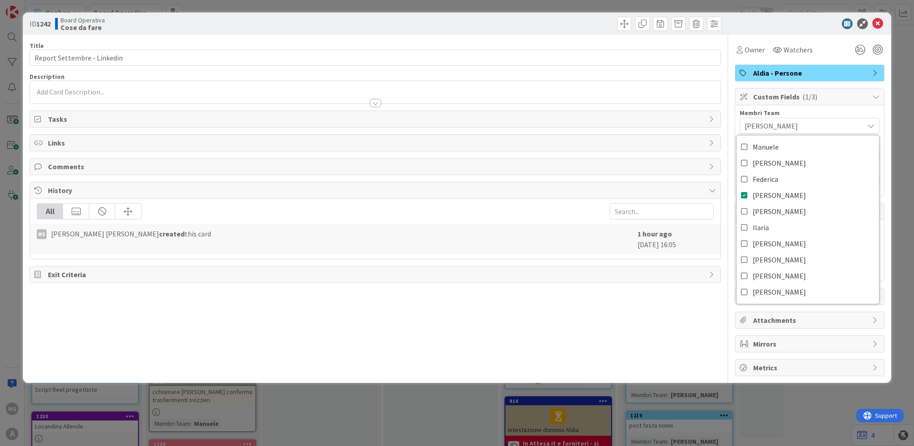
click at [878, 17] on div "ID 1242 Board Operativa Cose da fare" at bounding box center [457, 24] width 868 height 22
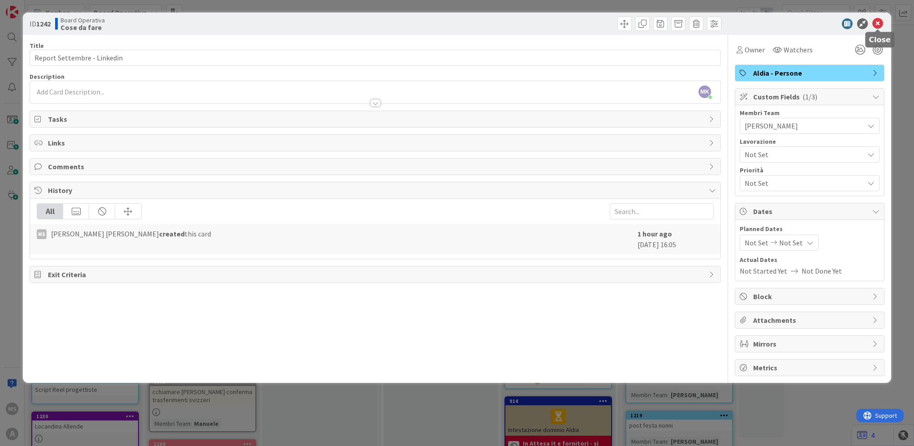
click at [874, 27] on icon at bounding box center [877, 23] width 11 height 11
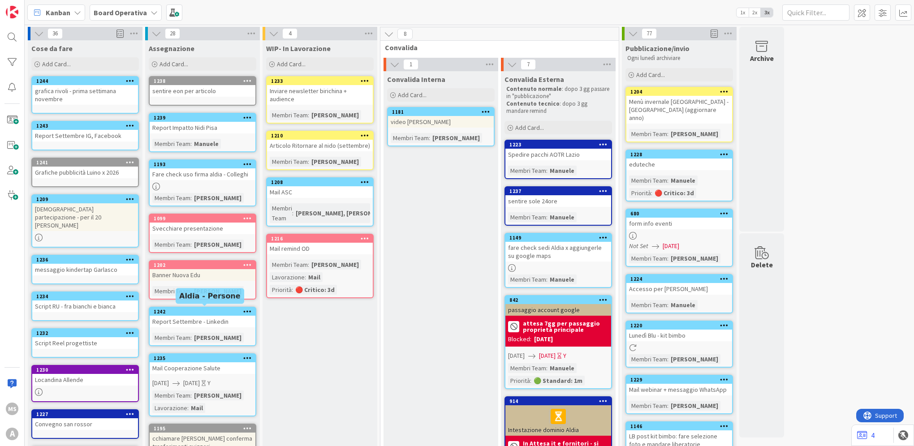
click at [193, 310] on div "1242" at bounding box center [205, 312] width 102 height 6
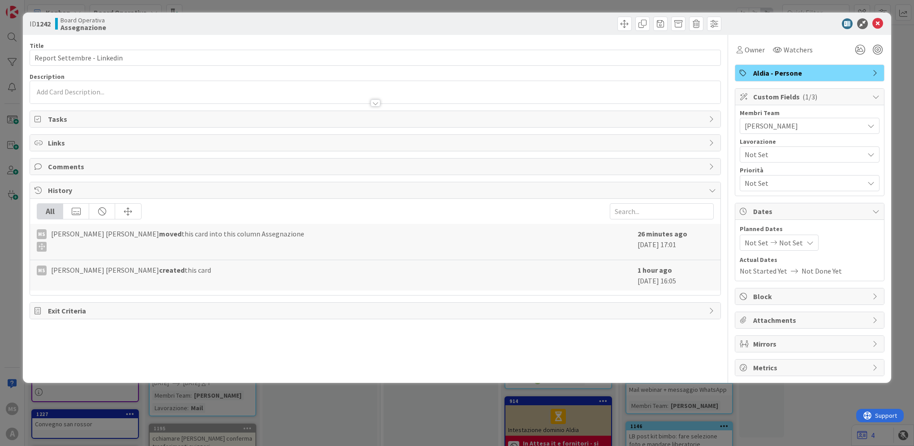
click at [785, 156] on span "Not Set" at bounding box center [802, 154] width 115 height 13
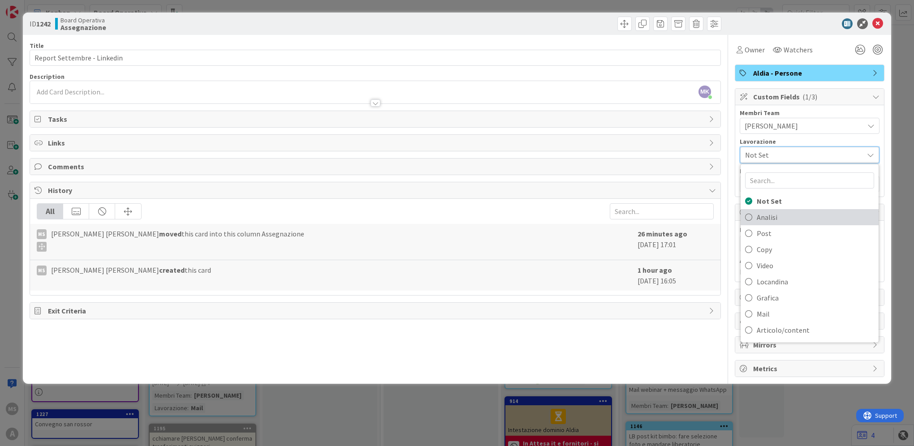
click at [764, 219] on span "Analisi" at bounding box center [815, 217] width 117 height 13
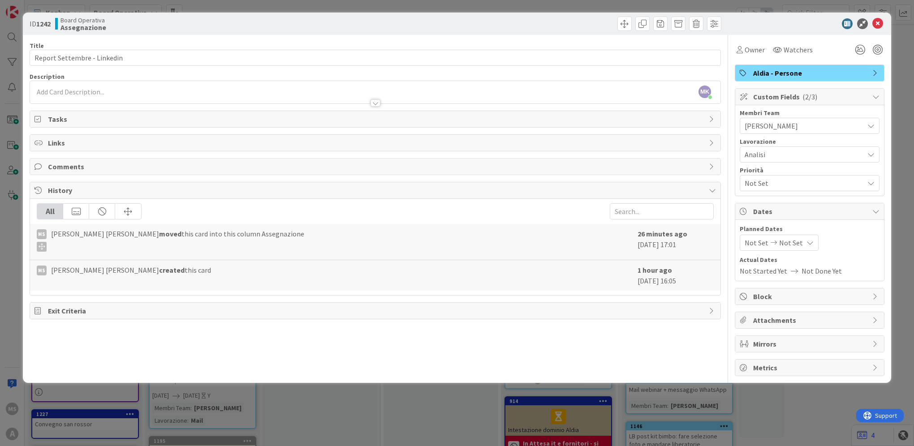
click at [882, 22] on icon at bounding box center [877, 23] width 11 height 11
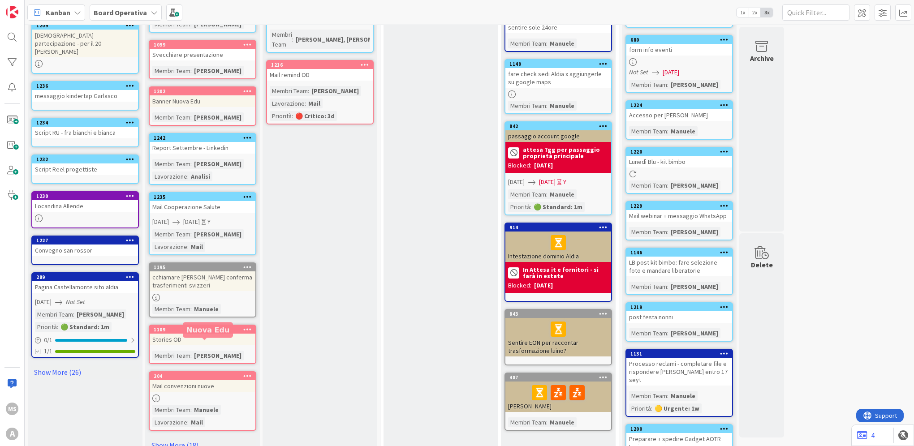
scroll to position [202, 0]
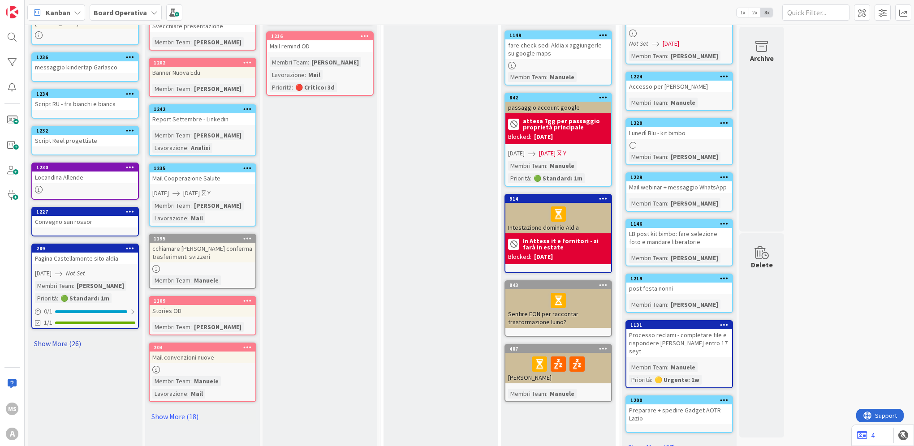
click at [82, 336] on link "Show More (26)" at bounding box center [85, 343] width 108 height 14
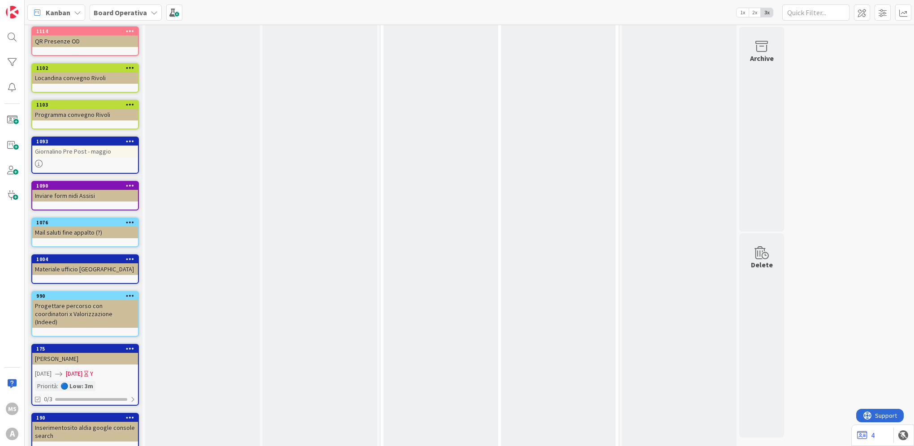
scroll to position [924, 0]
